Goal: Use online tool/utility: Utilize a website feature to perform a specific function

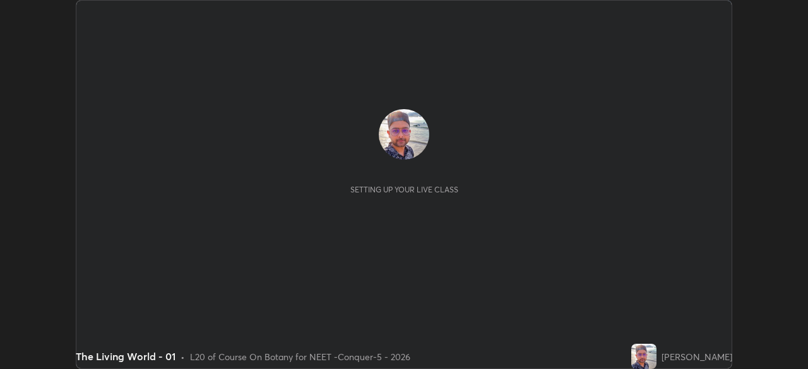
scroll to position [369, 807]
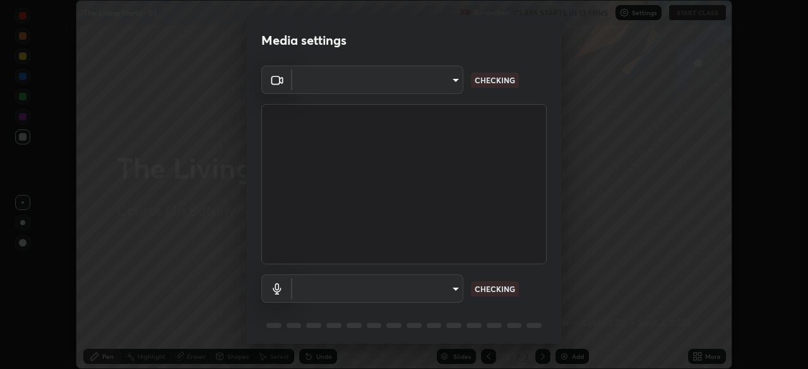
type input "1bc8c760721724c3bb23fa848bc882cb96d251e159a7e377002adb6141e657bd"
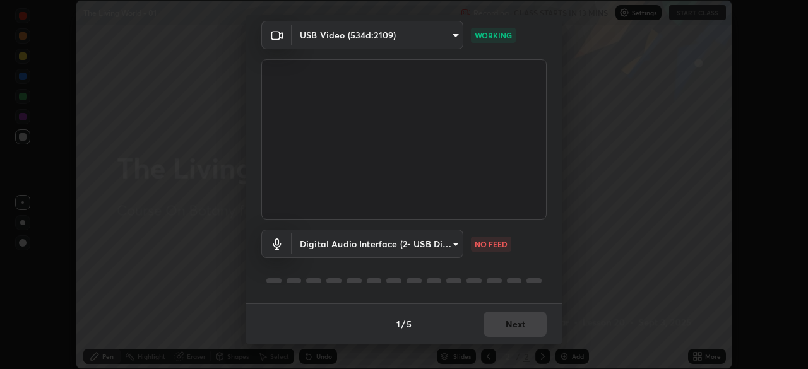
click at [415, 248] on body "Erase all The Living World - 01 Recording CLASS STARTS IN 13 MINS Settings STAR…" at bounding box center [404, 184] width 808 height 369
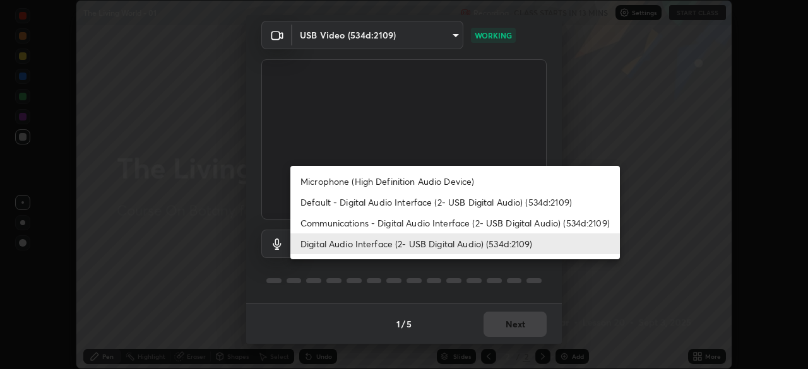
click at [369, 204] on li "Default - Digital Audio Interface (2- USB Digital Audio) (534d:2109)" at bounding box center [455, 202] width 330 height 21
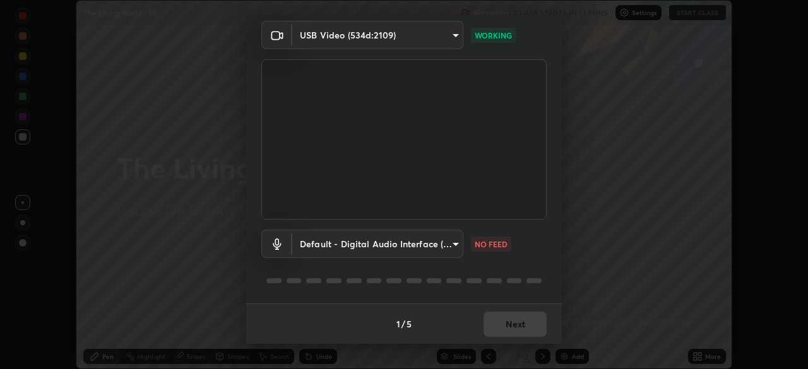
click at [386, 246] on body "Erase all The Living World - 01 Recording CLASS STARTS IN 13 MINS Settings STAR…" at bounding box center [404, 184] width 808 height 369
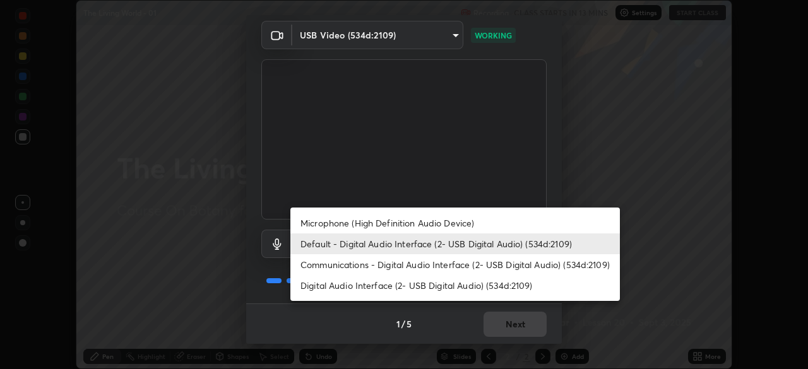
click at [398, 288] on li "Digital Audio Interface (2- USB Digital Audio) (534d:2109)" at bounding box center [455, 285] width 330 height 21
type input "1918f708b987fa0595dc9586349fa6393aff4c3e10ee40660038fb12667bac0b"
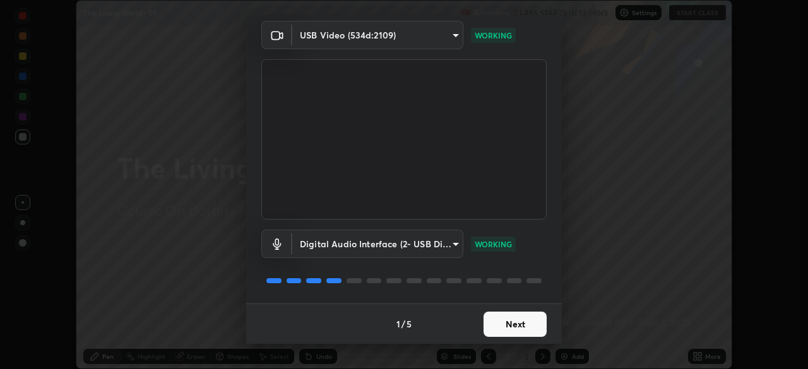
click at [515, 323] on button "Next" at bounding box center [515, 324] width 63 height 25
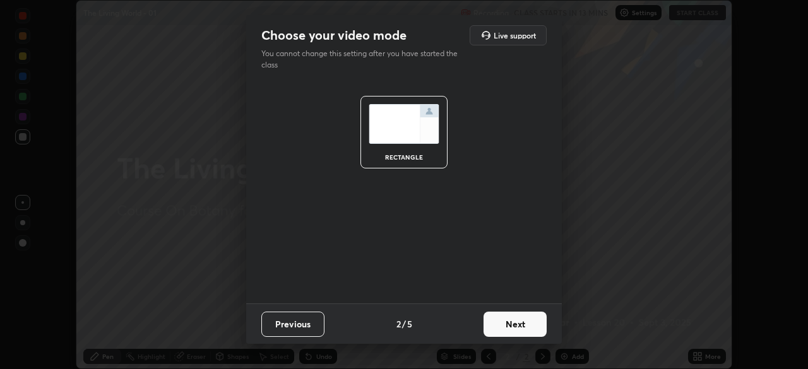
scroll to position [0, 0]
click at [523, 326] on button "Next" at bounding box center [515, 324] width 63 height 25
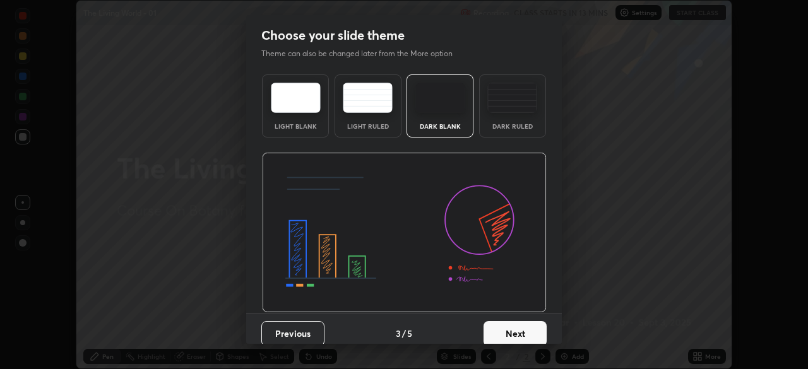
click at [532, 330] on button "Next" at bounding box center [515, 333] width 63 height 25
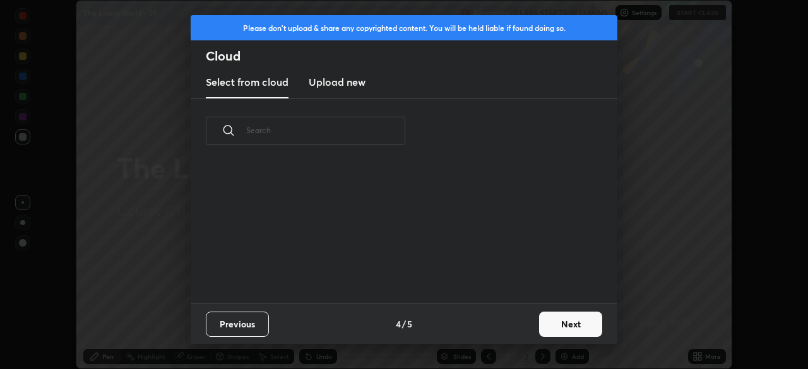
click at [542, 331] on button "Next" at bounding box center [570, 324] width 63 height 25
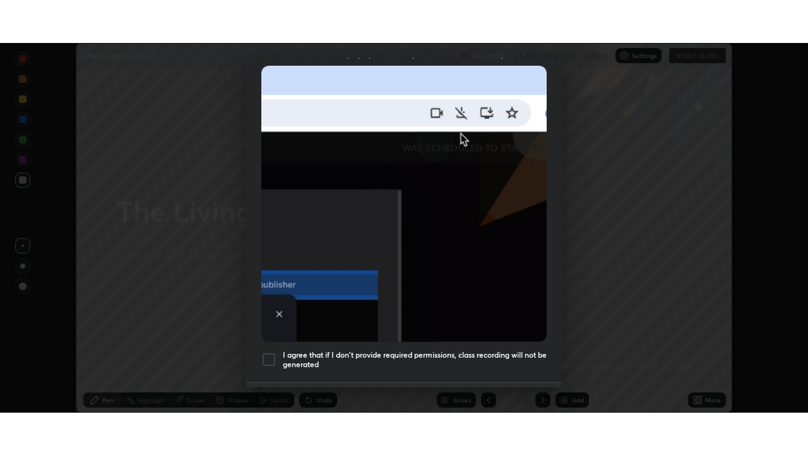
scroll to position [302, 0]
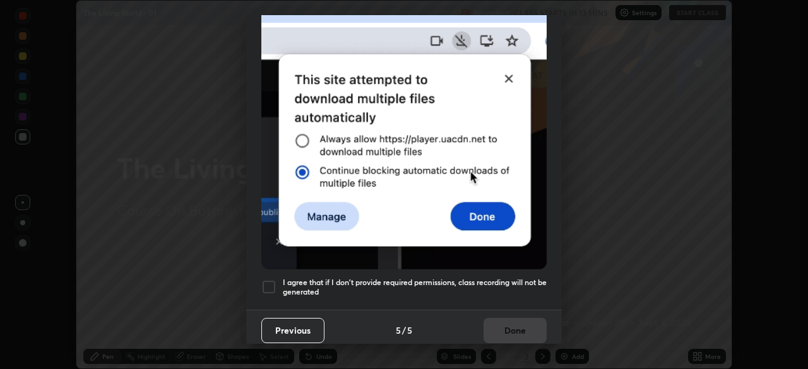
click at [271, 280] on div at bounding box center [268, 287] width 15 height 15
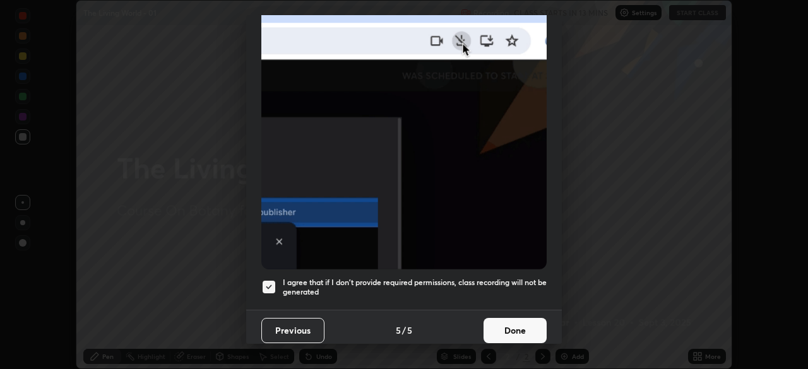
click at [507, 318] on button "Done" at bounding box center [515, 330] width 63 height 25
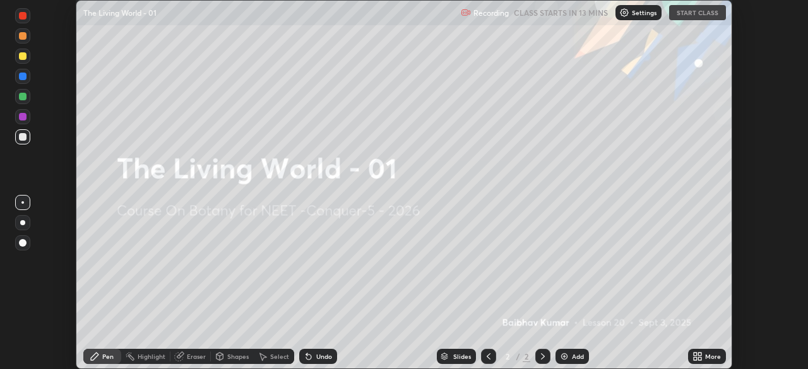
click at [699, 354] on icon at bounding box center [699, 354] width 3 height 3
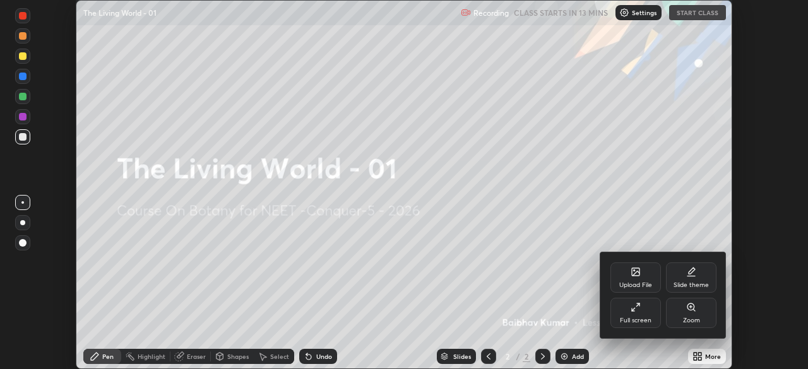
click at [636, 320] on div "Full screen" at bounding box center [636, 321] width 32 height 6
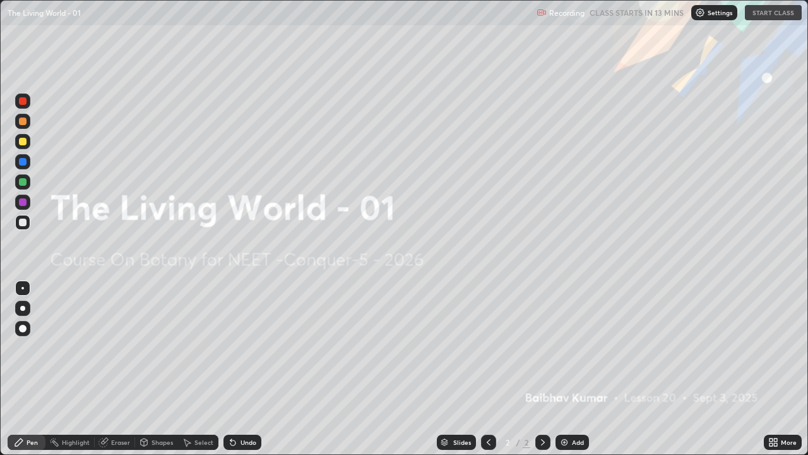
scroll to position [455, 808]
click at [701, 16] on img at bounding box center [700, 13] width 10 height 10
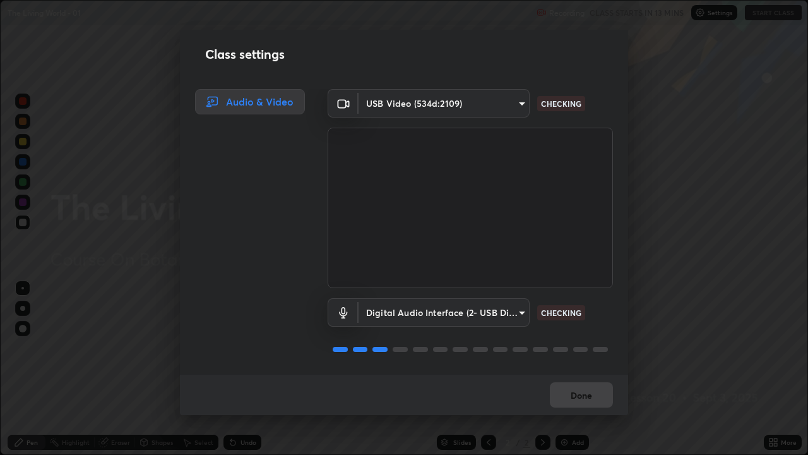
scroll to position [1, 0]
click at [581, 369] on button "Done" at bounding box center [581, 394] width 63 height 25
